Goal: Task Accomplishment & Management: Manage account settings

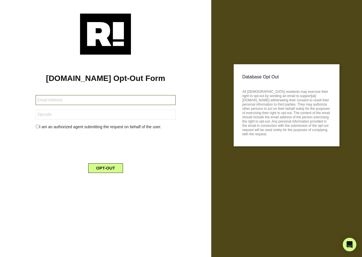
type input "[EMAIL_ADDRESS][DOMAIN_NAME]"
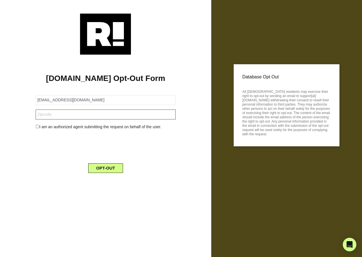
type input "04011946"
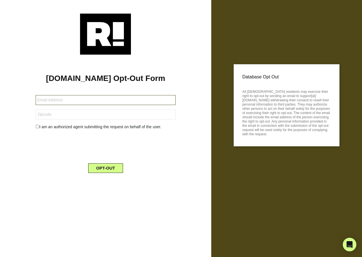
type input "[EMAIL_ADDRESS][DOMAIN_NAME]"
type input "04011946"
type input "bertiec1946@yahoo.com"
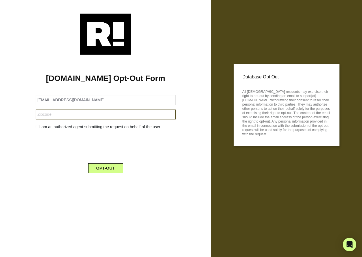
type input "04011946"
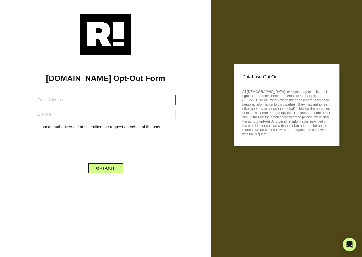
type input "bertiec1946@yahoo.com"
type input "04011946"
type input "[EMAIL_ADDRESS][DOMAIN_NAME]"
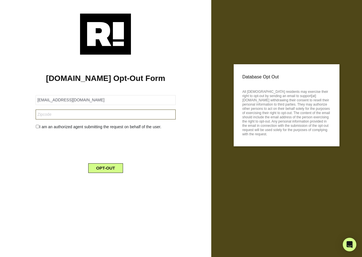
type input "04011946"
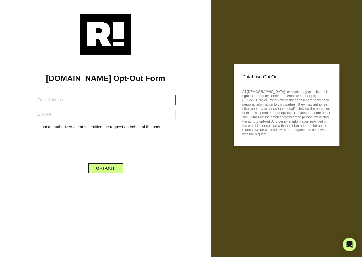
type input "[EMAIL_ADDRESS][DOMAIN_NAME]"
type input "04011946"
type input "[EMAIL_ADDRESS][DOMAIN_NAME]"
type input "04011946"
type input "[EMAIL_ADDRESS][DOMAIN_NAME]"
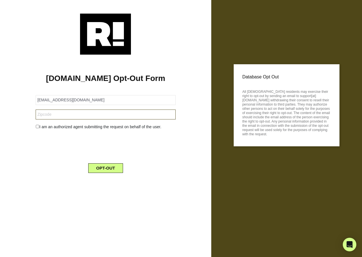
type input "04011946"
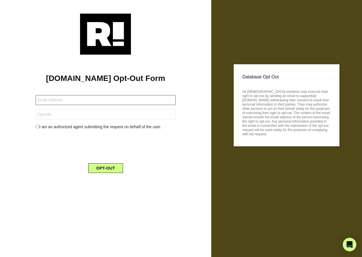
type input "[EMAIL_ADDRESS][DOMAIN_NAME]"
type input "04011946"
type input "[EMAIL_ADDRESS][DOMAIN_NAME]"
type input "04011946"
type input "[EMAIL_ADDRESS][DOMAIN_NAME]"
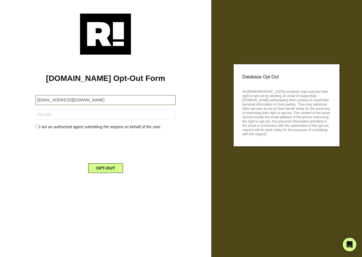
type input "04011946"
